Goal: Navigation & Orientation: Understand site structure

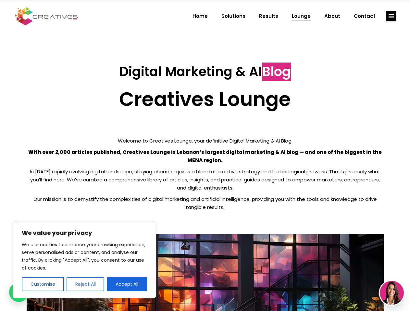
click at [205, 156] on p "With over 2,000 articles published, Creatives Lounge is Lebanon’s largest digit…" at bounding box center [205, 156] width 357 height 16
click at [43, 285] on button "Customise" at bounding box center [43, 284] width 42 height 14
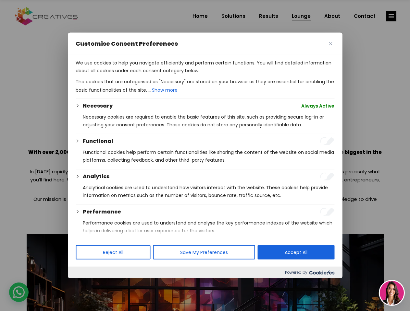
click at [85, 285] on div at bounding box center [205, 155] width 410 height 311
click at [127, 75] on p "We use cookies to help you navigate efficiently and perform certain functions. …" at bounding box center [205, 67] width 259 height 16
click at [391, 16] on div at bounding box center [205, 155] width 410 height 311
click at [392, 293] on img at bounding box center [392, 293] width 24 height 24
